Goal: Task Accomplishment & Management: Complete application form

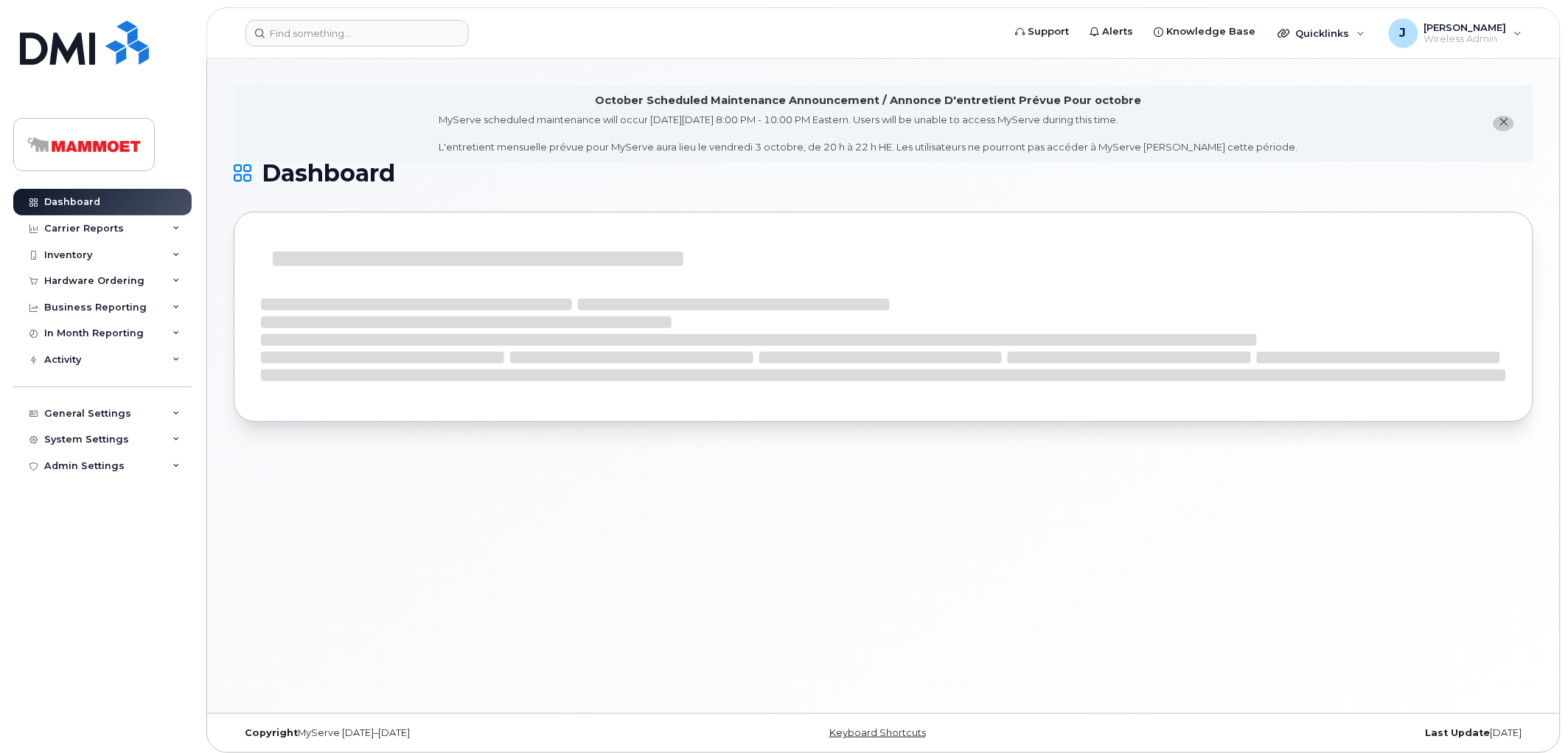
click at [844, 513] on div "October Scheduled Maintenance Announcement / Annonce D'entretient Prévue Pour o…" at bounding box center [883, 386] width 1353 height 654
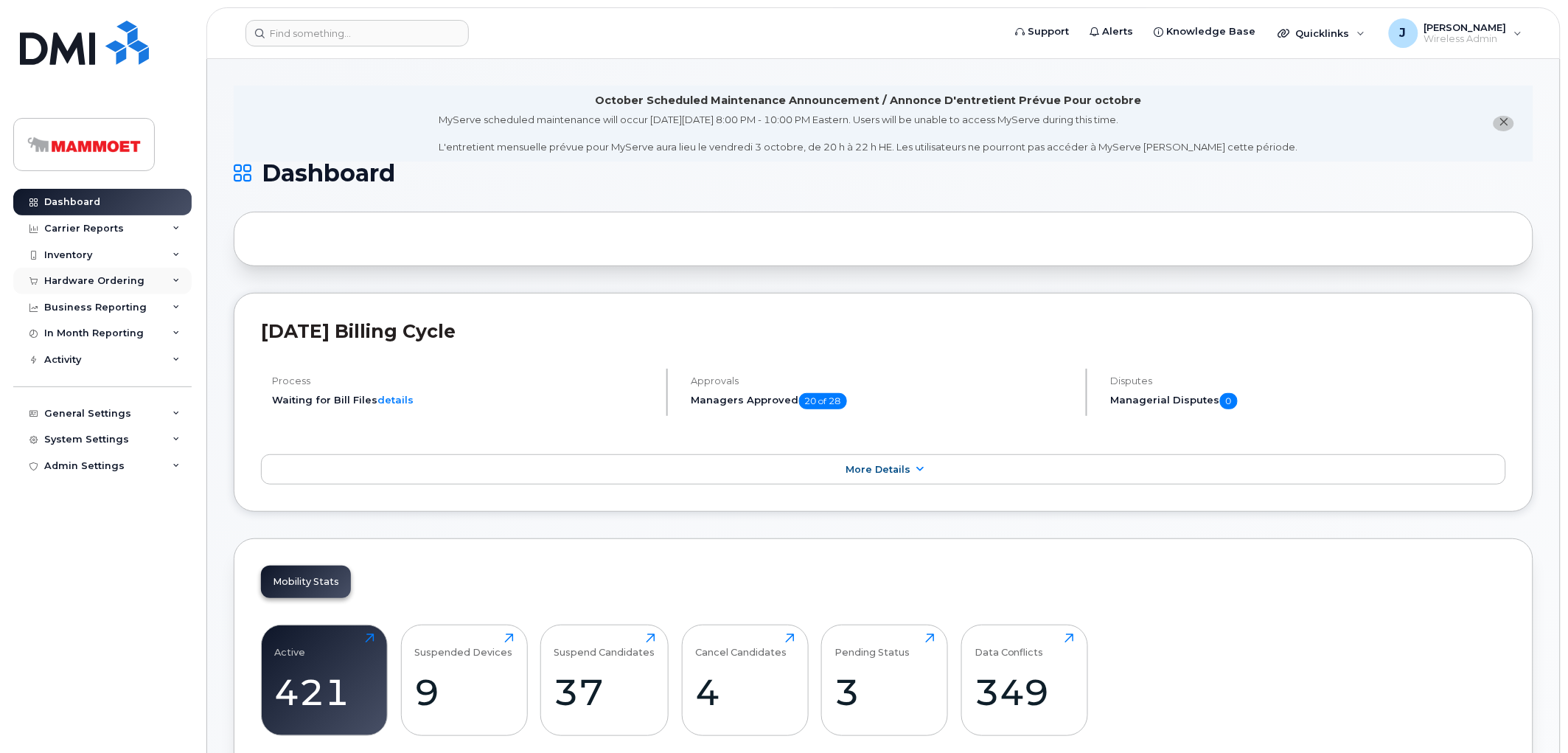
click at [84, 277] on div "Hardware Ordering" at bounding box center [94, 281] width 100 height 12
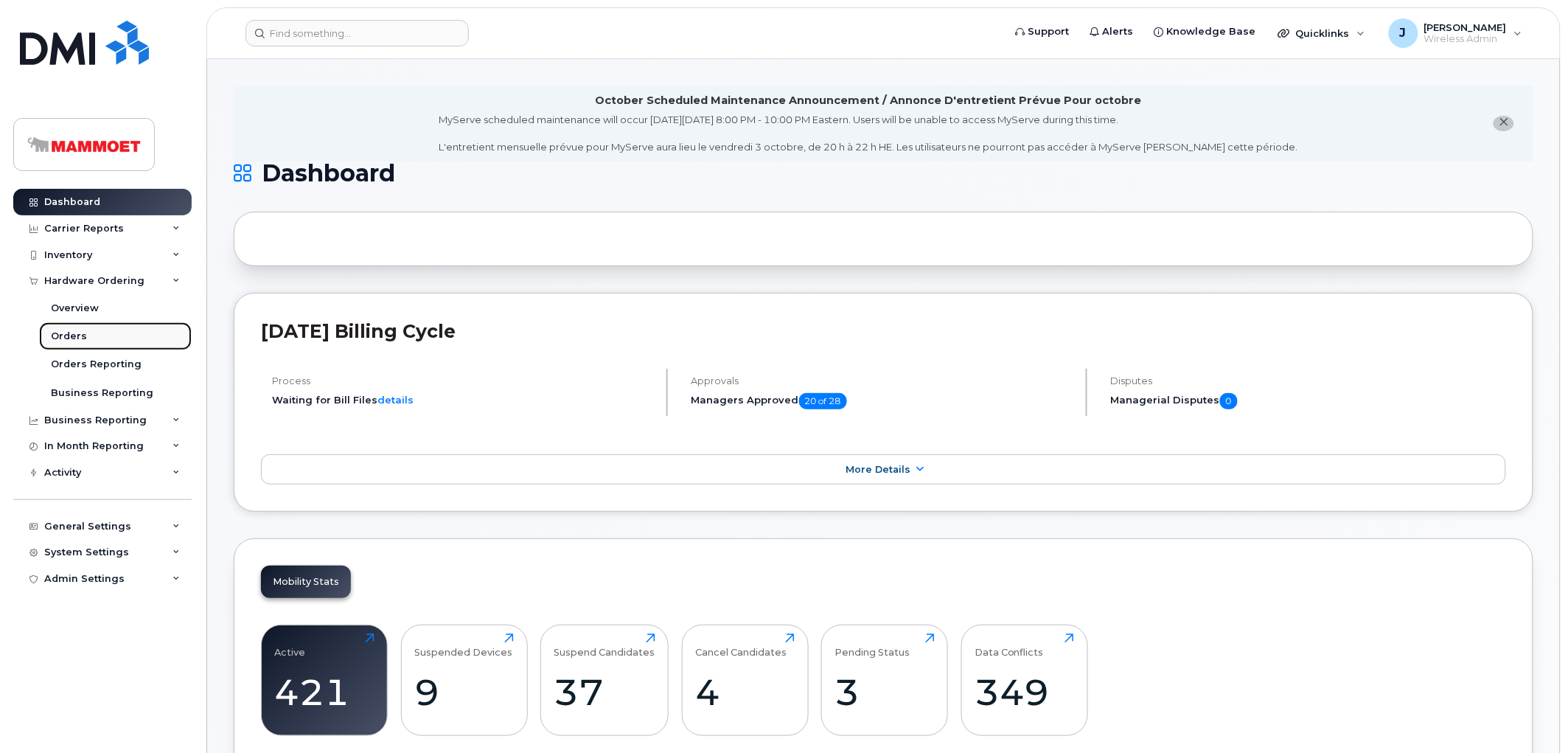
click at [80, 336] on div "Orders" at bounding box center [69, 336] width 36 height 14
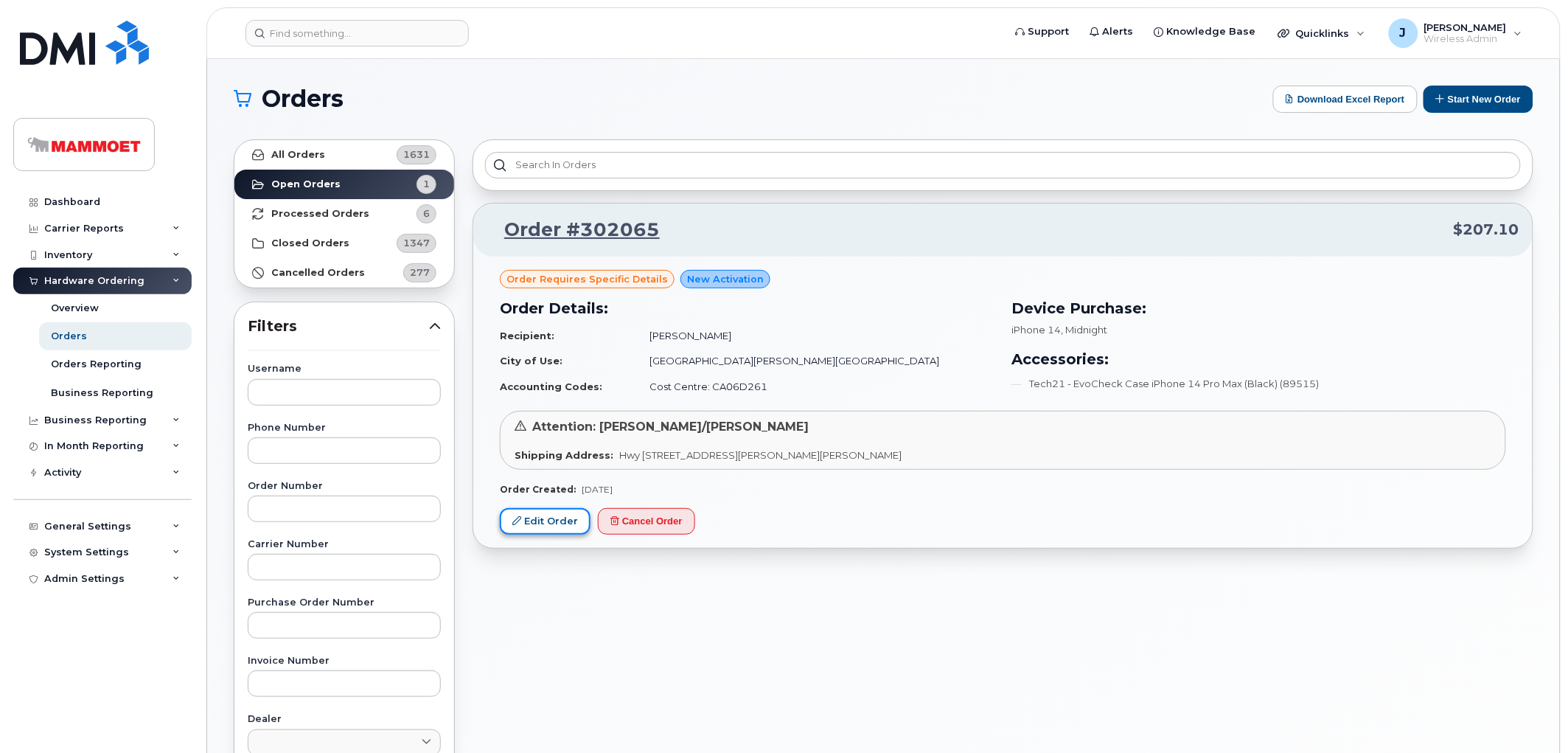
click at [537, 514] on link "Edit Order" at bounding box center [546, 522] width 91 height 27
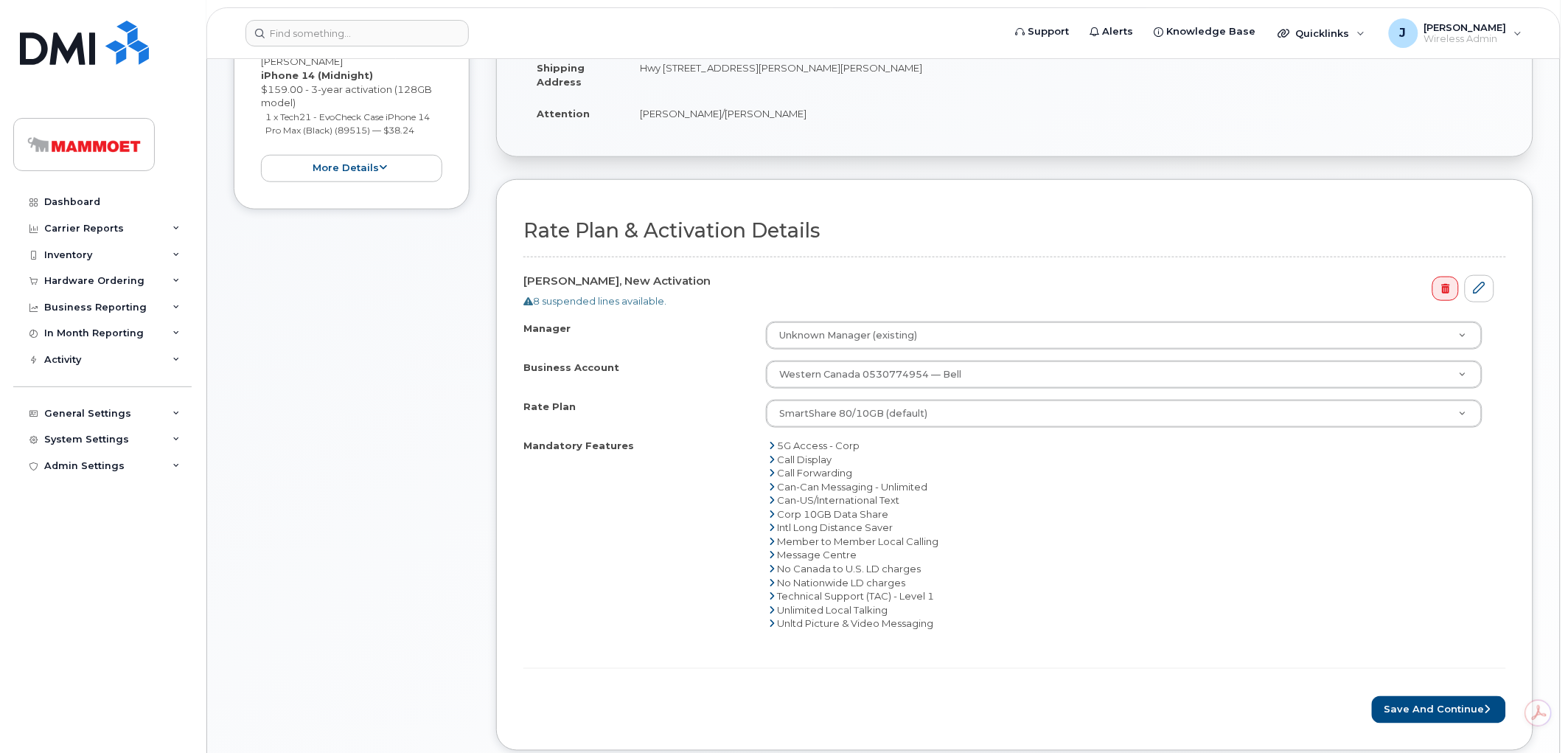
scroll to position [402, 0]
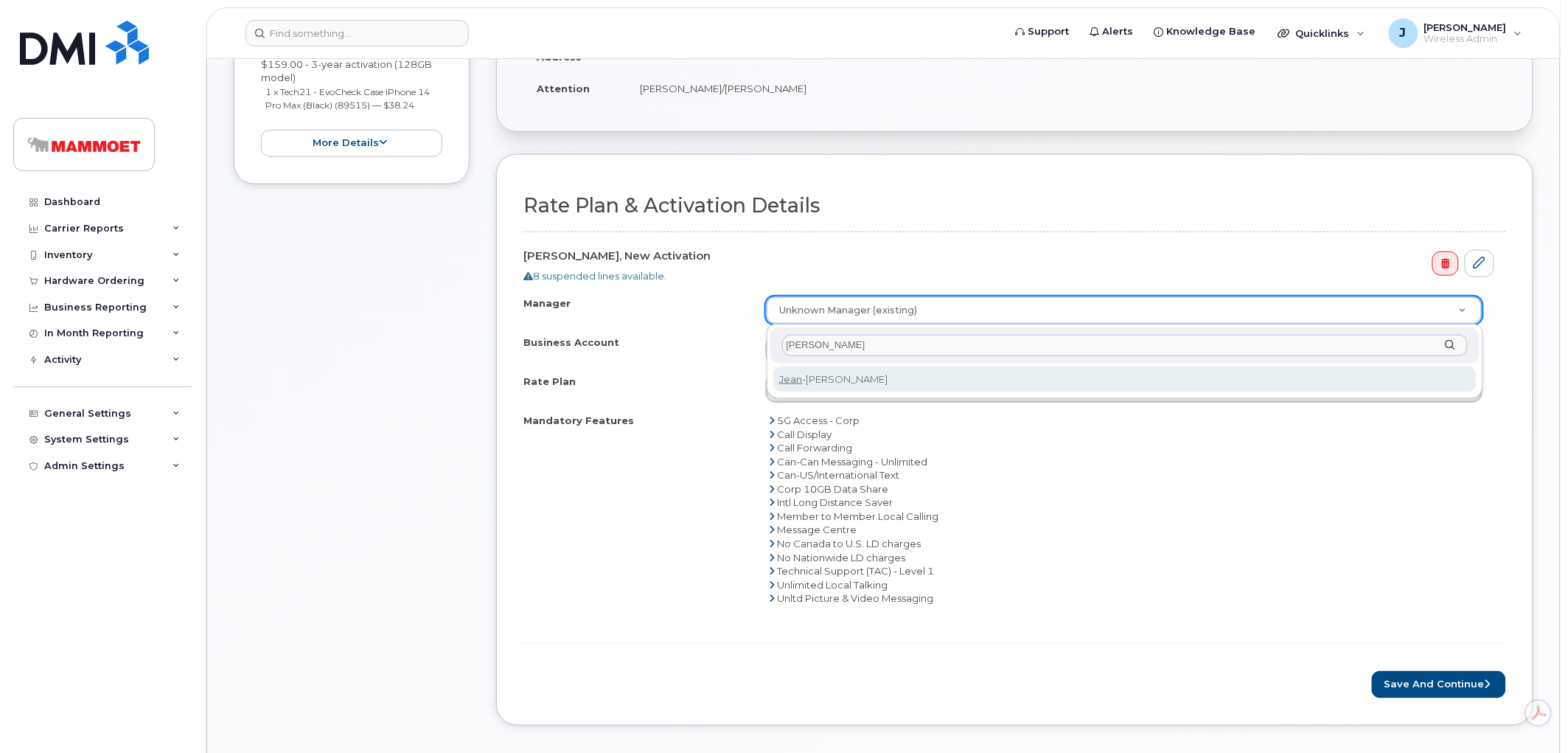
type input "jean"
select select "161071"
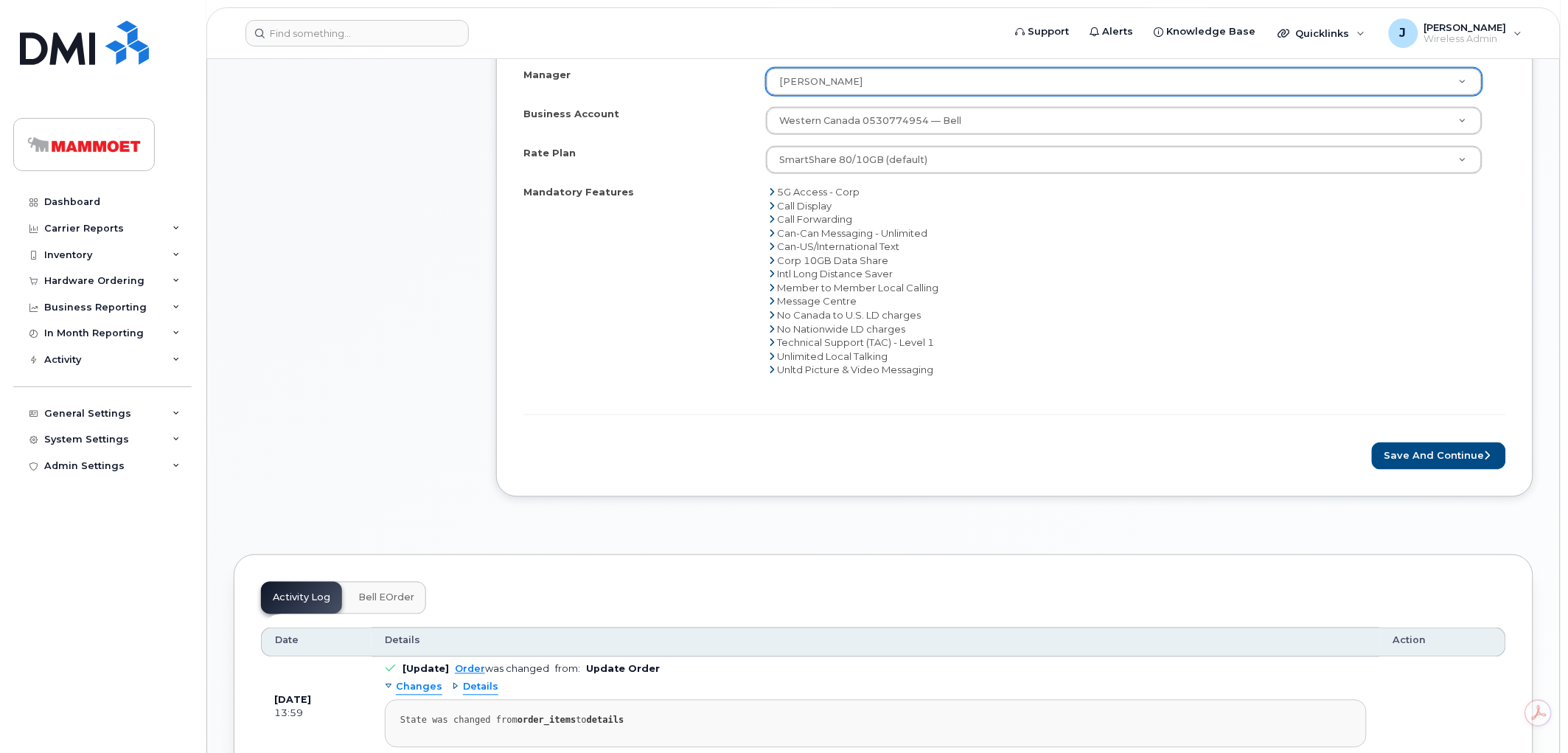
scroll to position [649, 0]
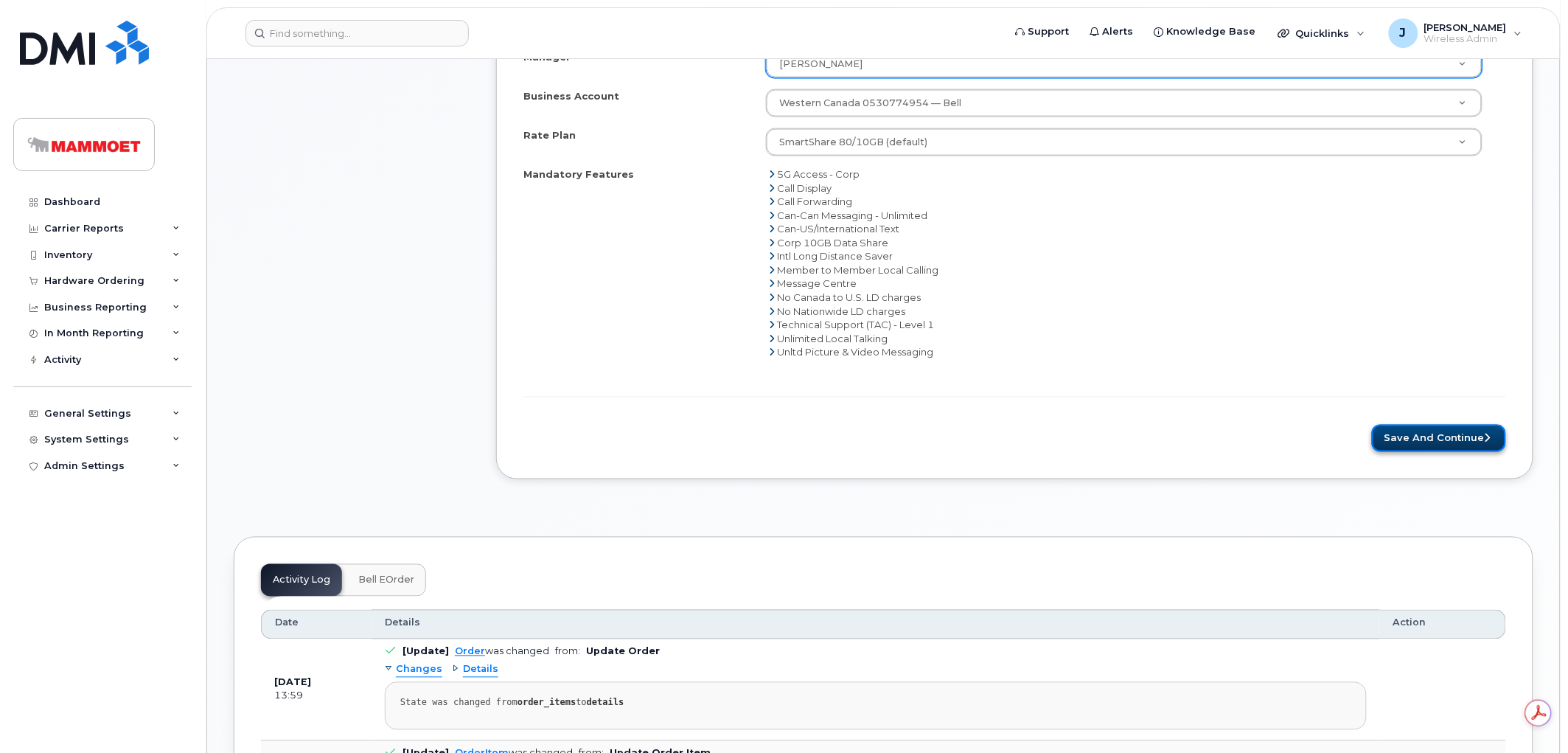
click at [1392, 442] on button "Save and Continue" at bounding box center [1439, 439] width 134 height 27
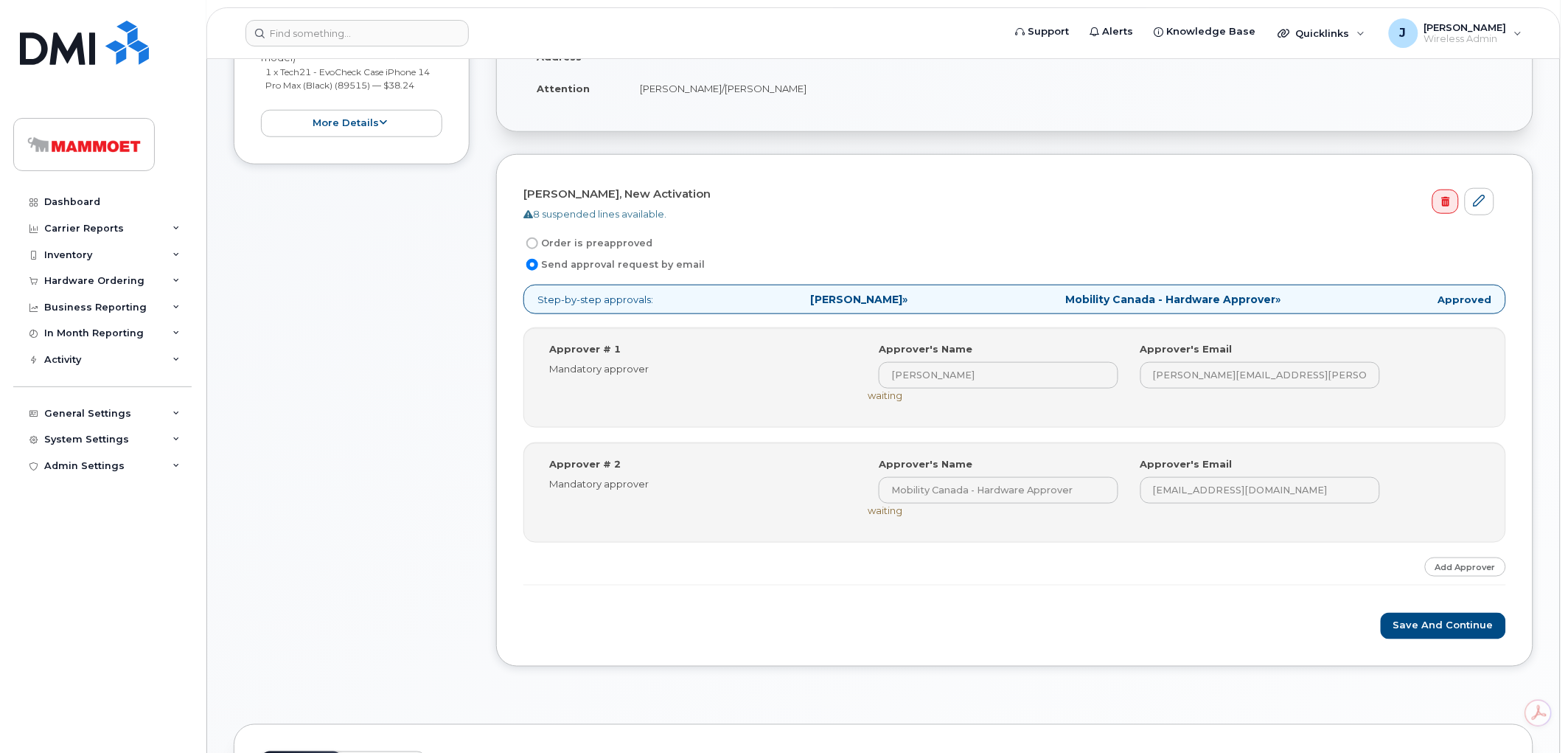
scroll to position [410, 0]
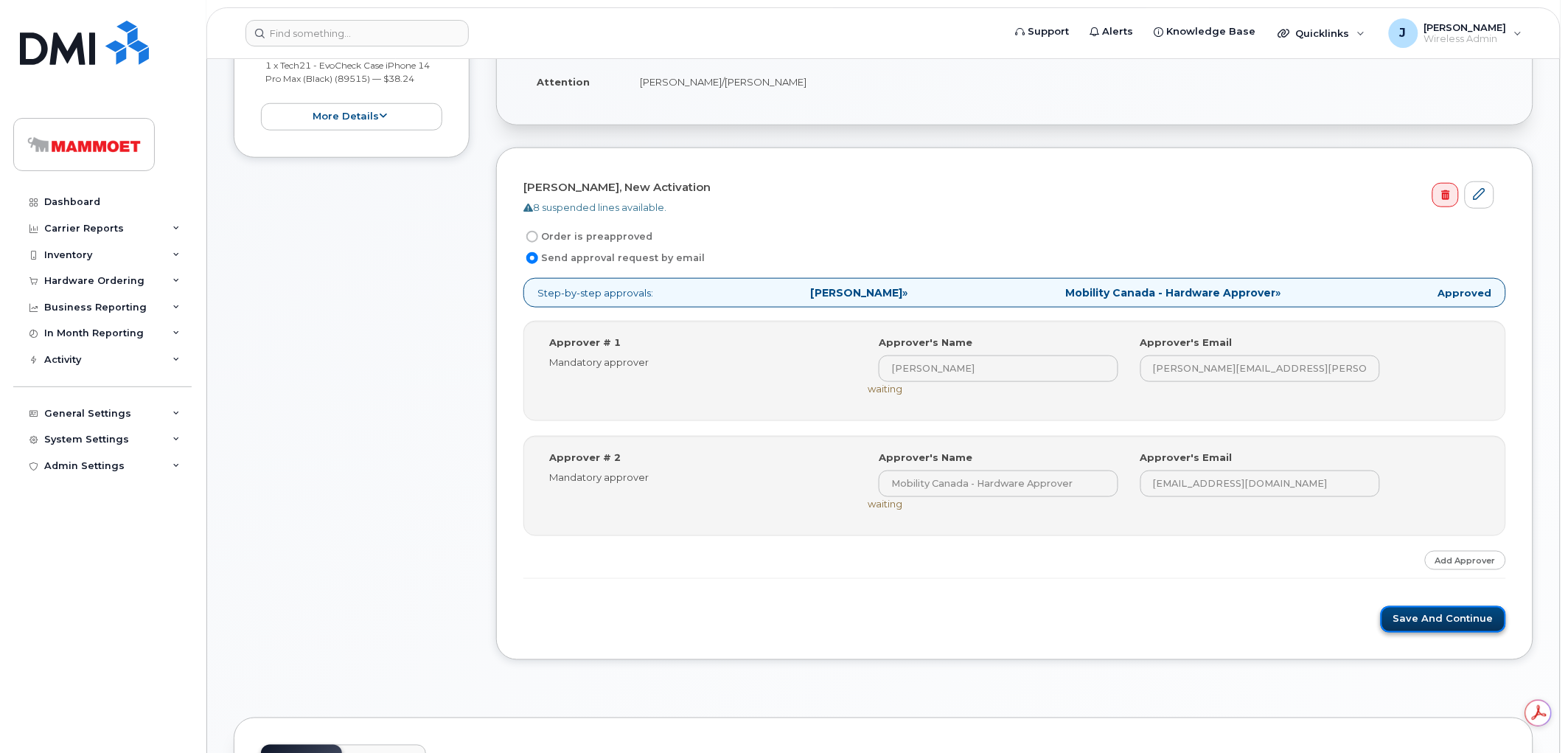
click at [1454, 615] on button "Save and Continue" at bounding box center [1444, 620] width 125 height 27
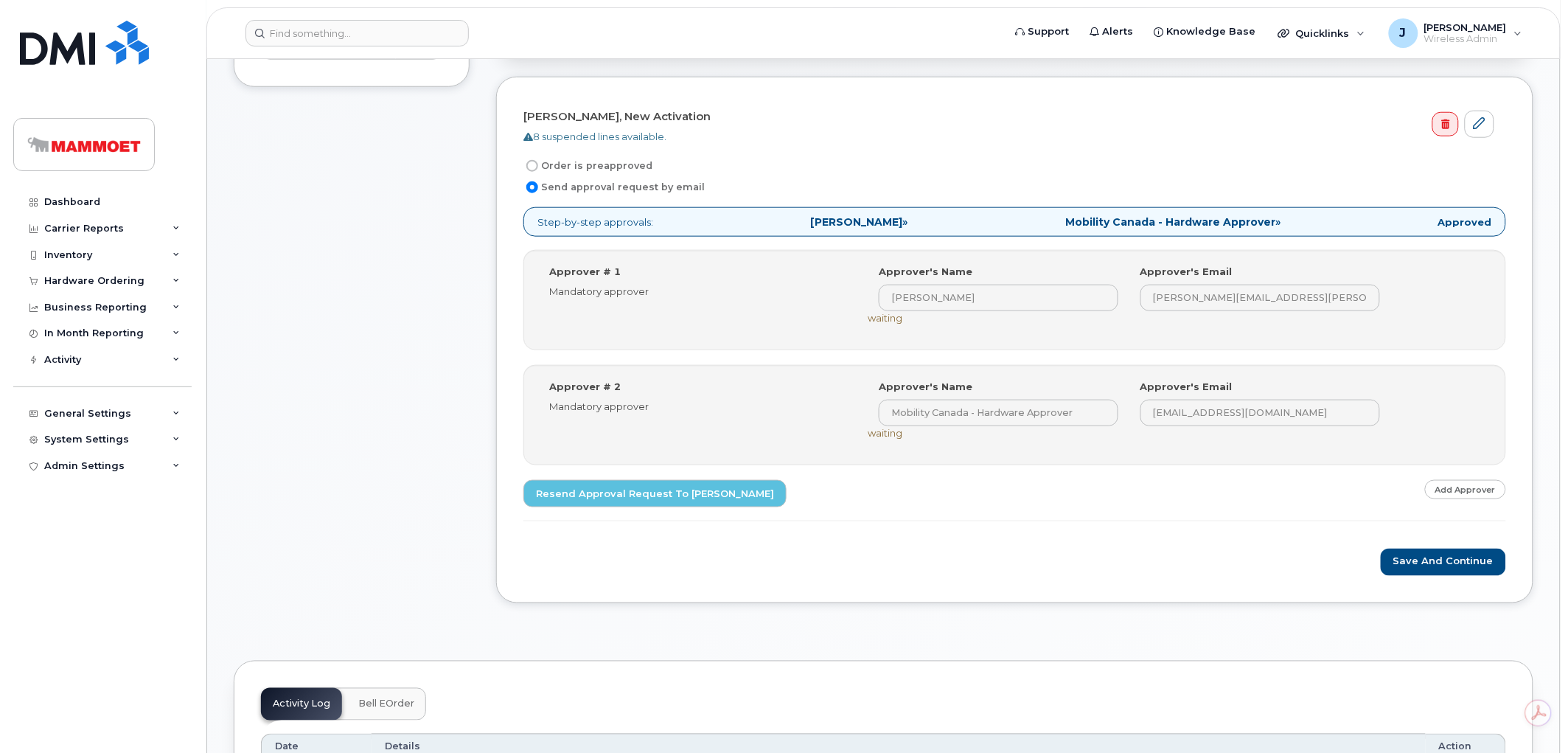
scroll to position [491, 0]
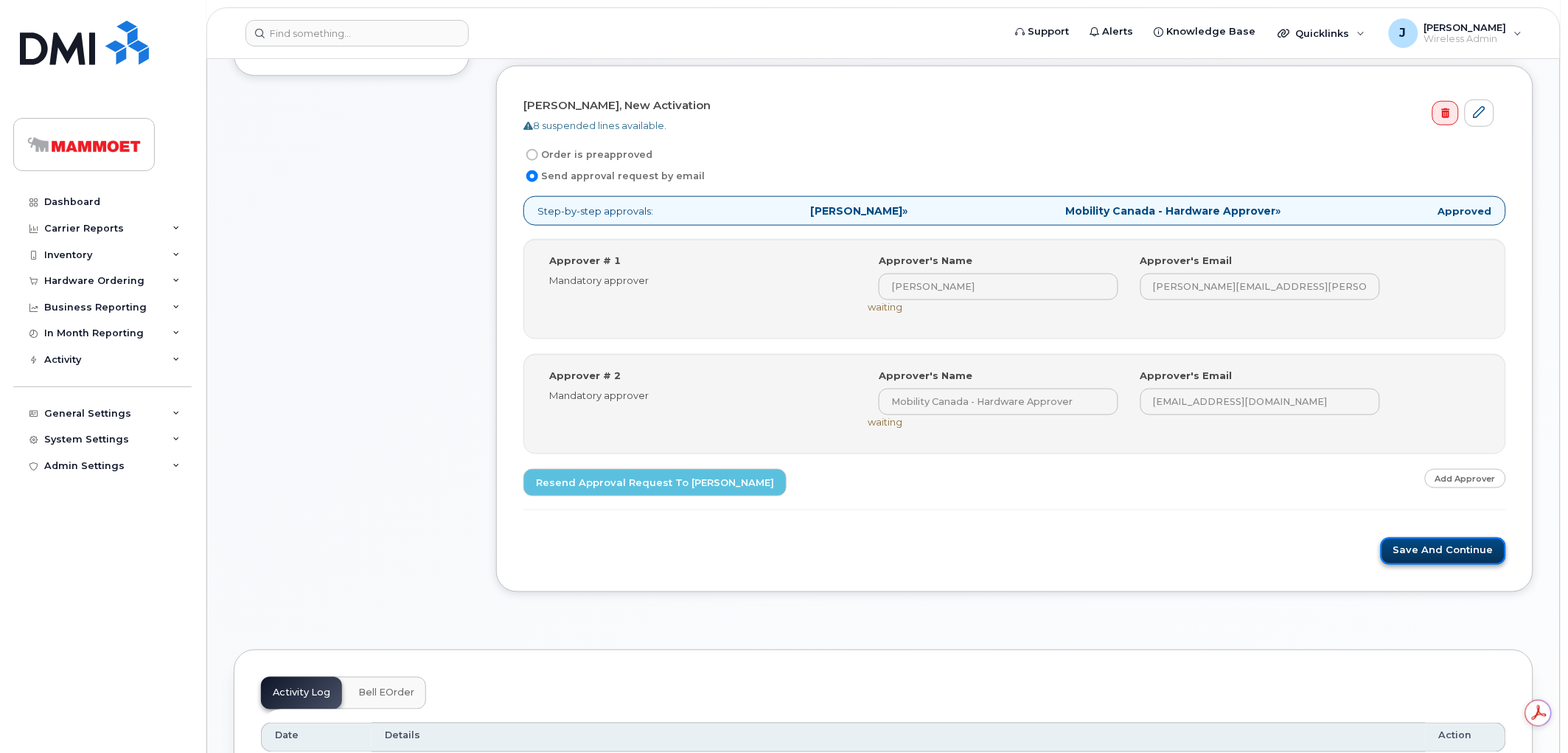
click at [1455, 562] on button "Save and Continue" at bounding box center [1444, 551] width 125 height 27
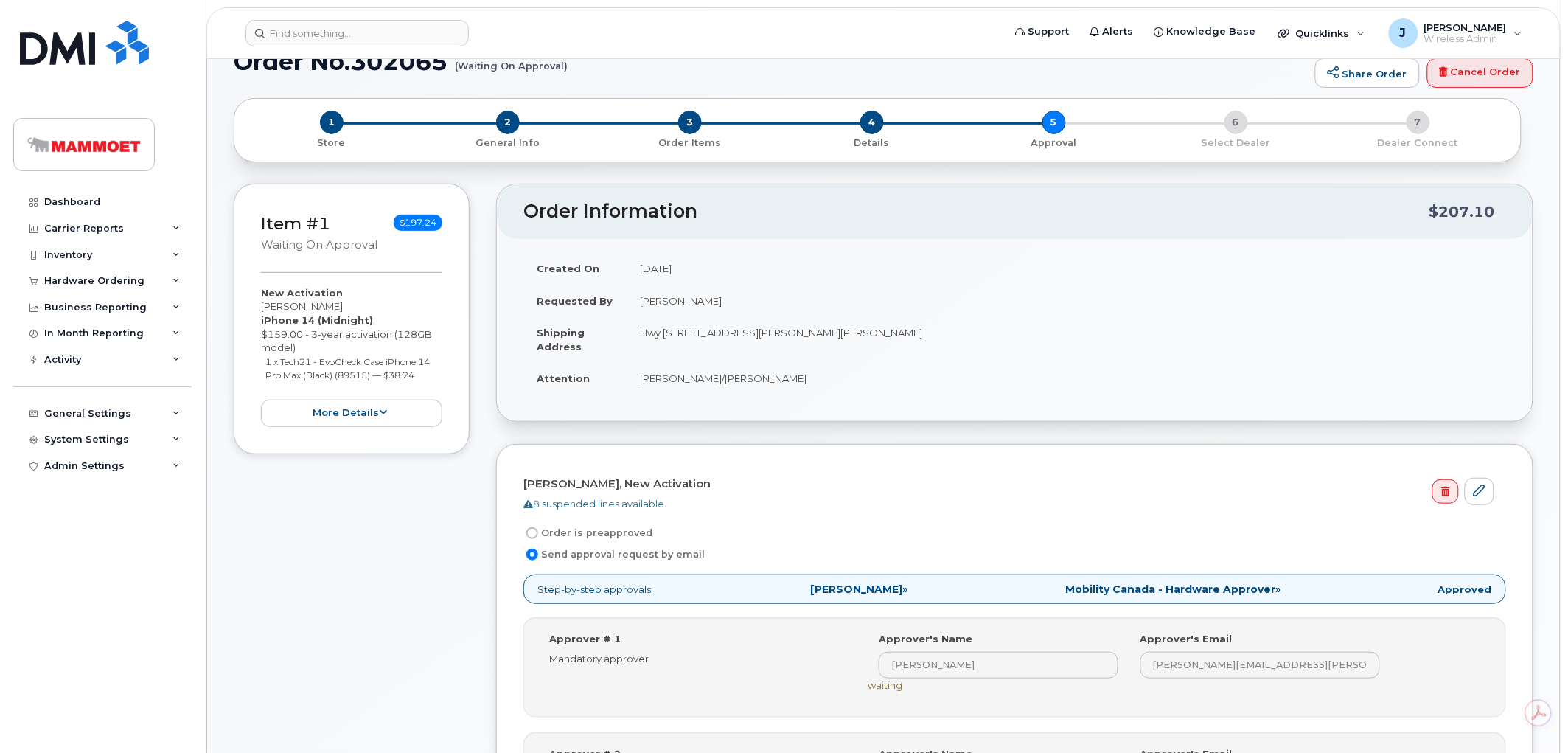
scroll to position [82, 0]
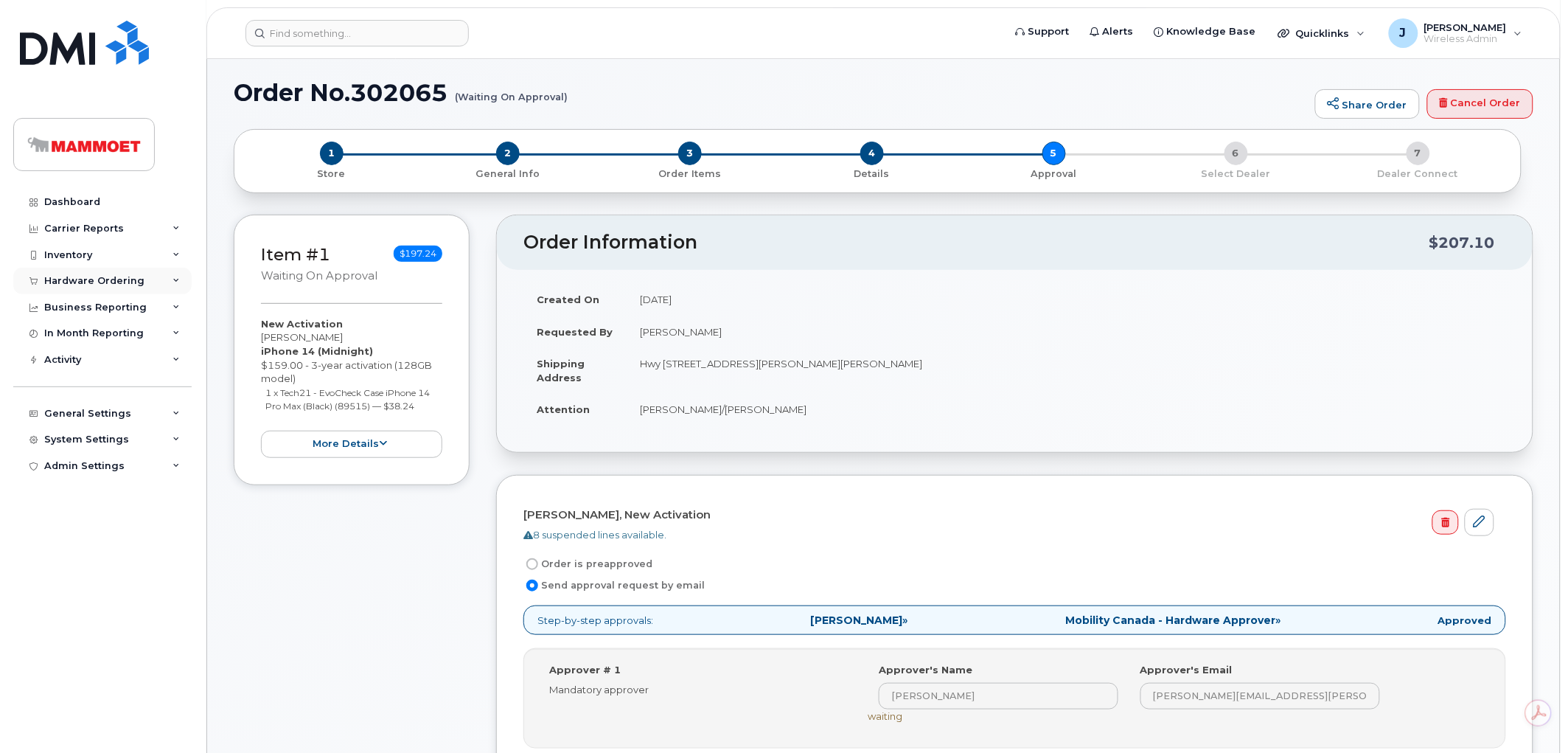
click at [104, 284] on div "Hardware Ordering" at bounding box center [94, 281] width 100 height 12
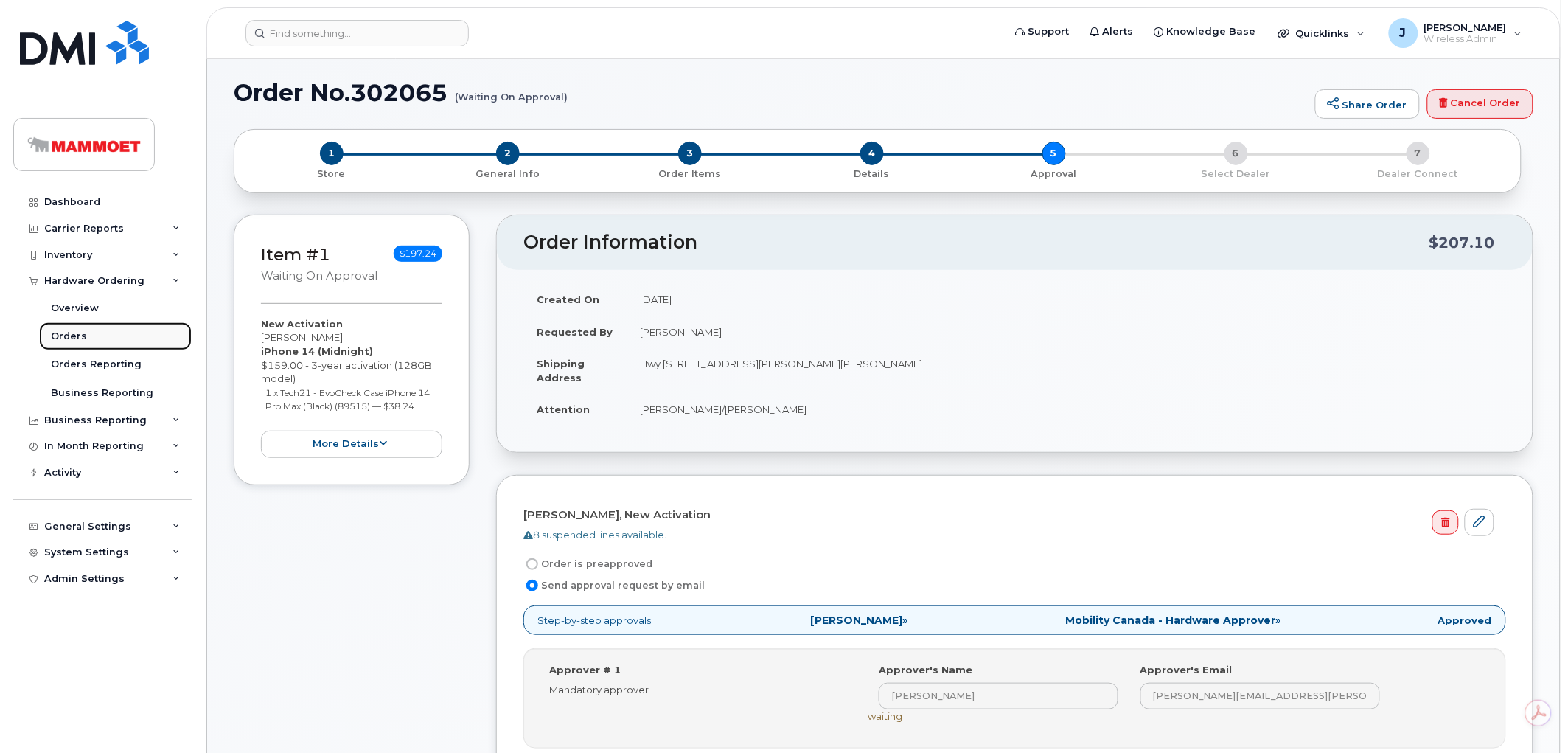
click at [69, 331] on div "Orders" at bounding box center [69, 336] width 36 height 14
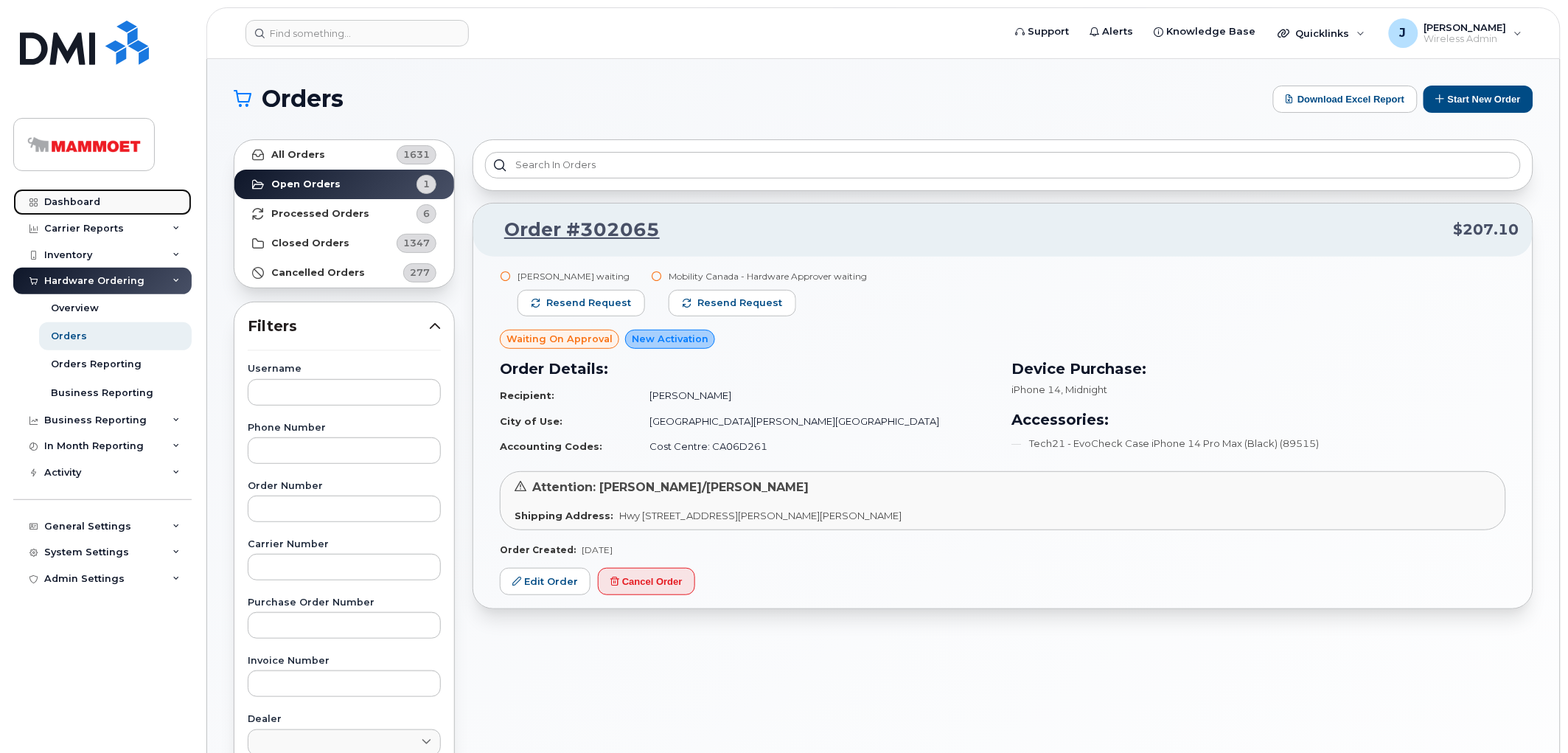
click at [96, 211] on link "Dashboard" at bounding box center [103, 202] width 179 height 26
